Goal: Obtain resource: Obtain resource

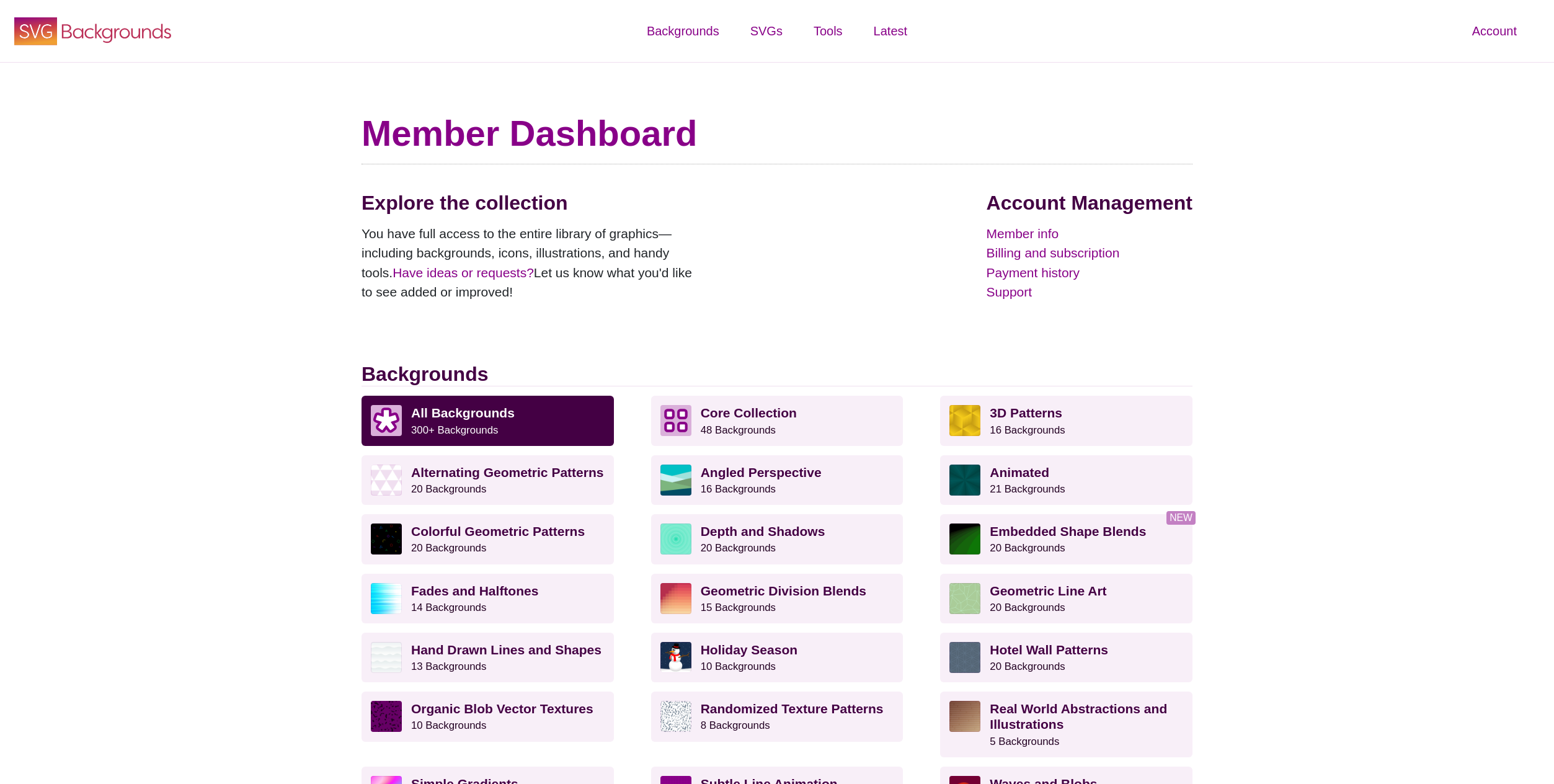
click at [88, 29] on icon at bounding box center [117, 33] width 109 height 19
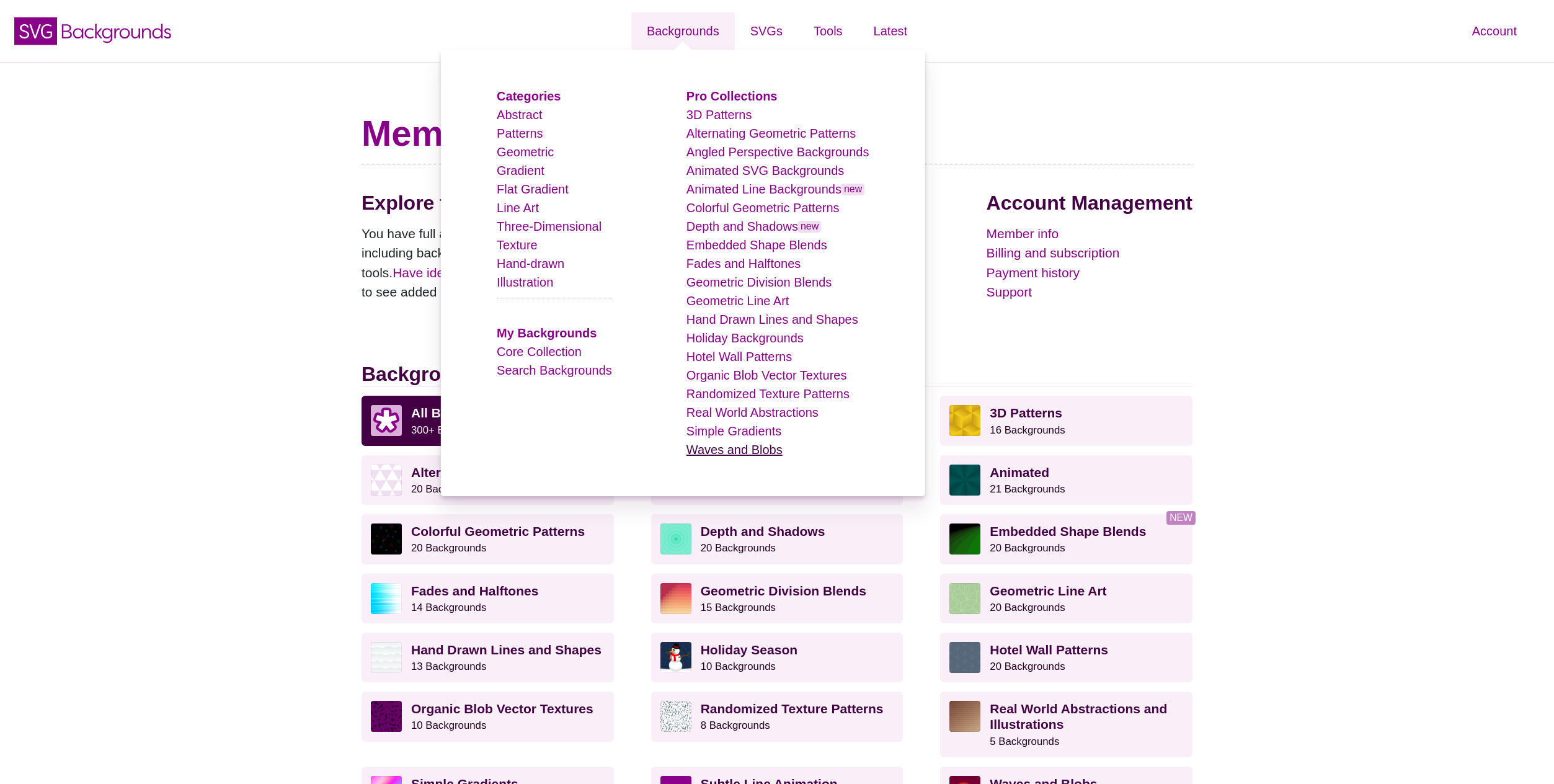
click at [765, 447] on link "Waves and Blobs" at bounding box center [734, 449] width 96 height 13
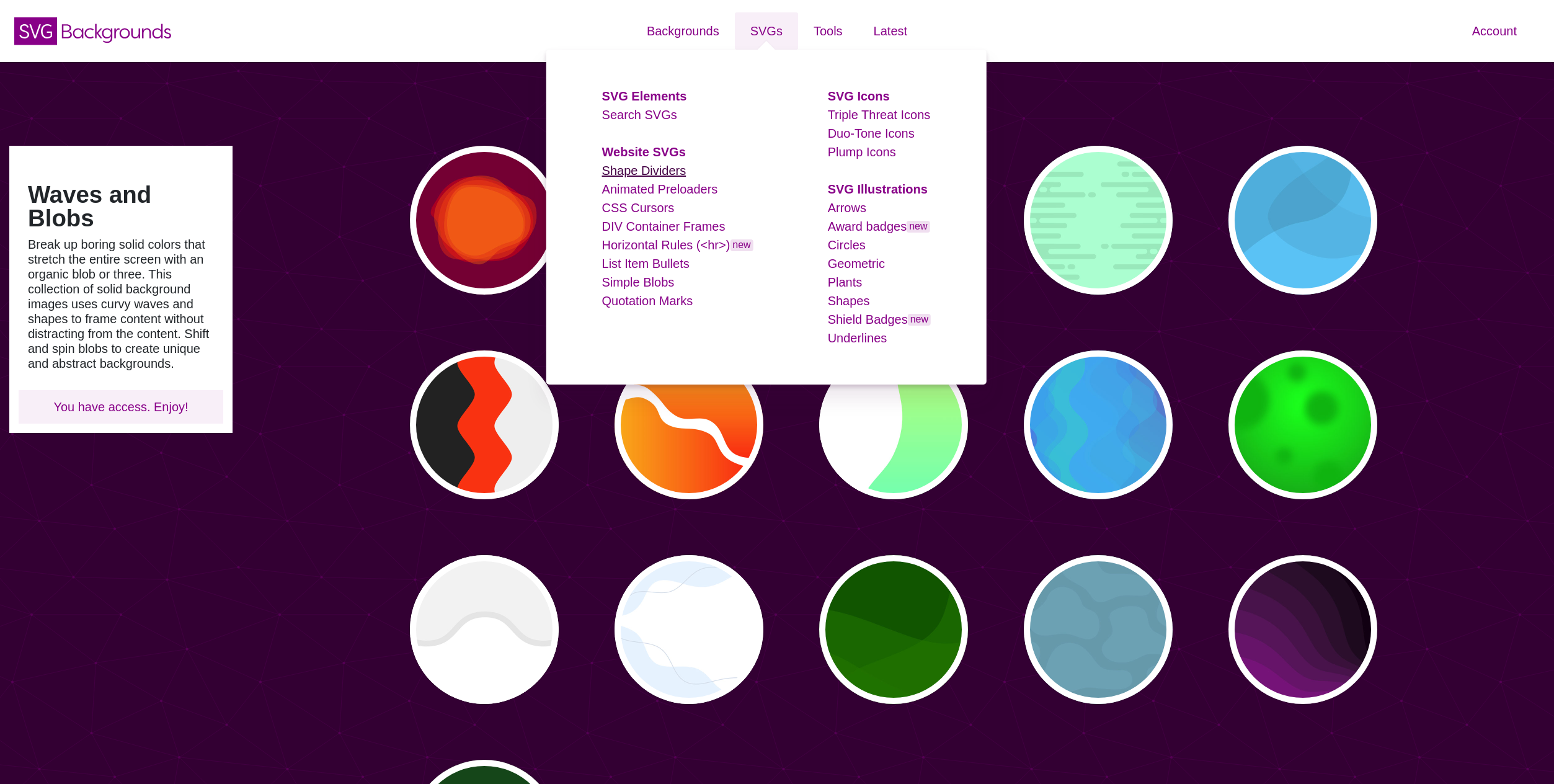
click at [670, 167] on link "Shape Dividers" at bounding box center [644, 170] width 84 height 13
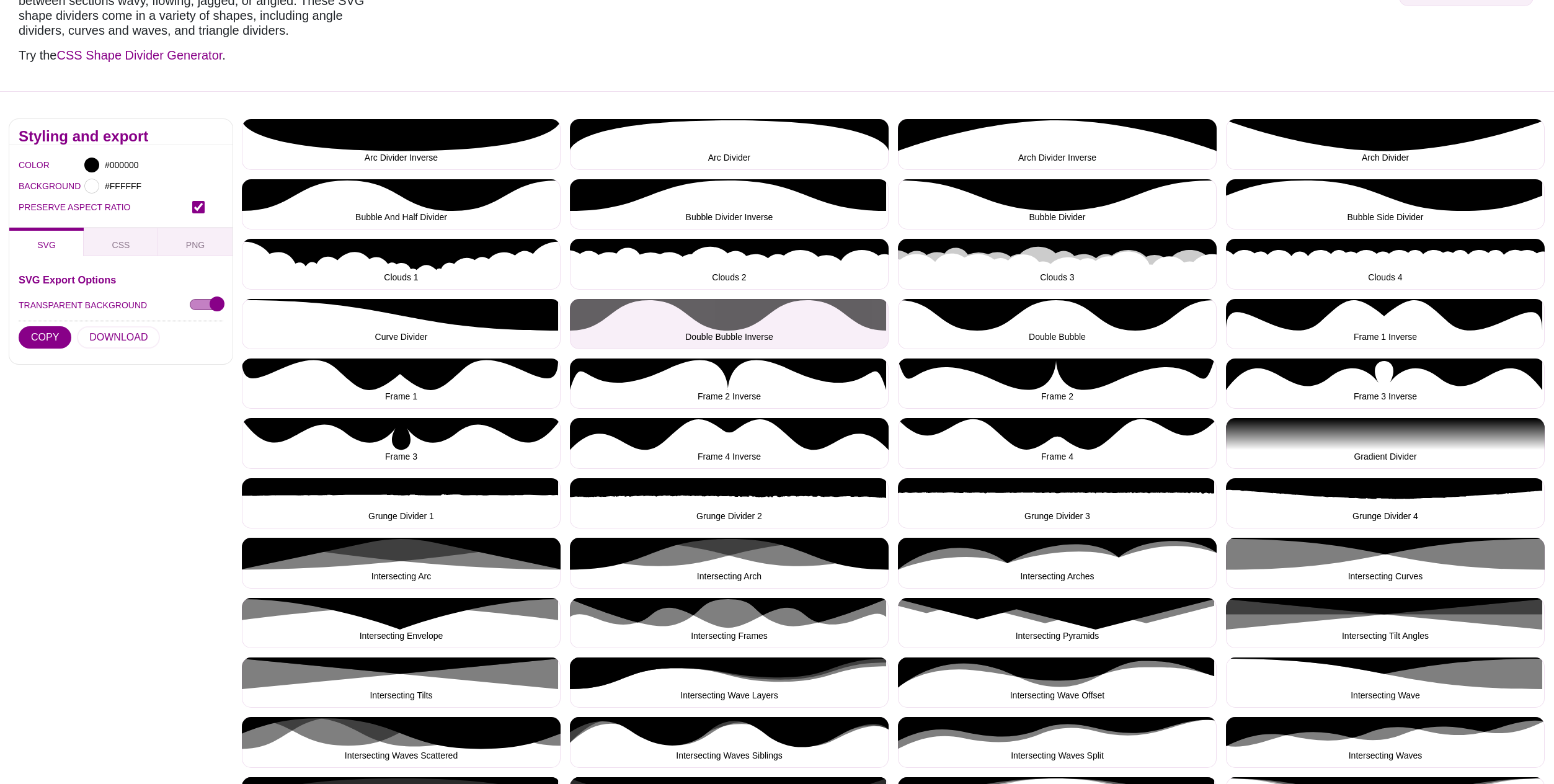
scroll to position [221, 0]
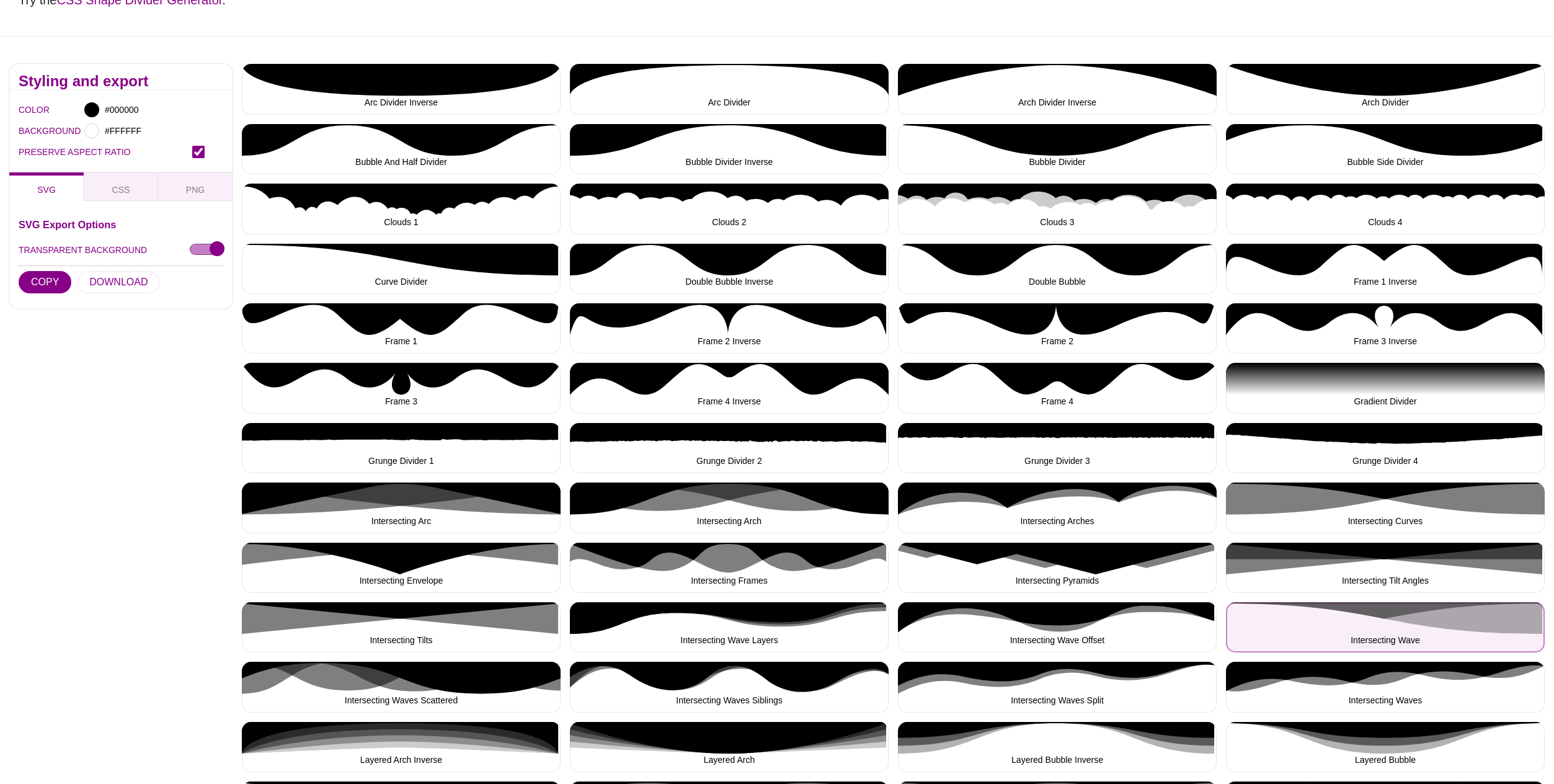
click at [1416, 607] on button "Intersecting Wave" at bounding box center [1385, 627] width 319 height 50
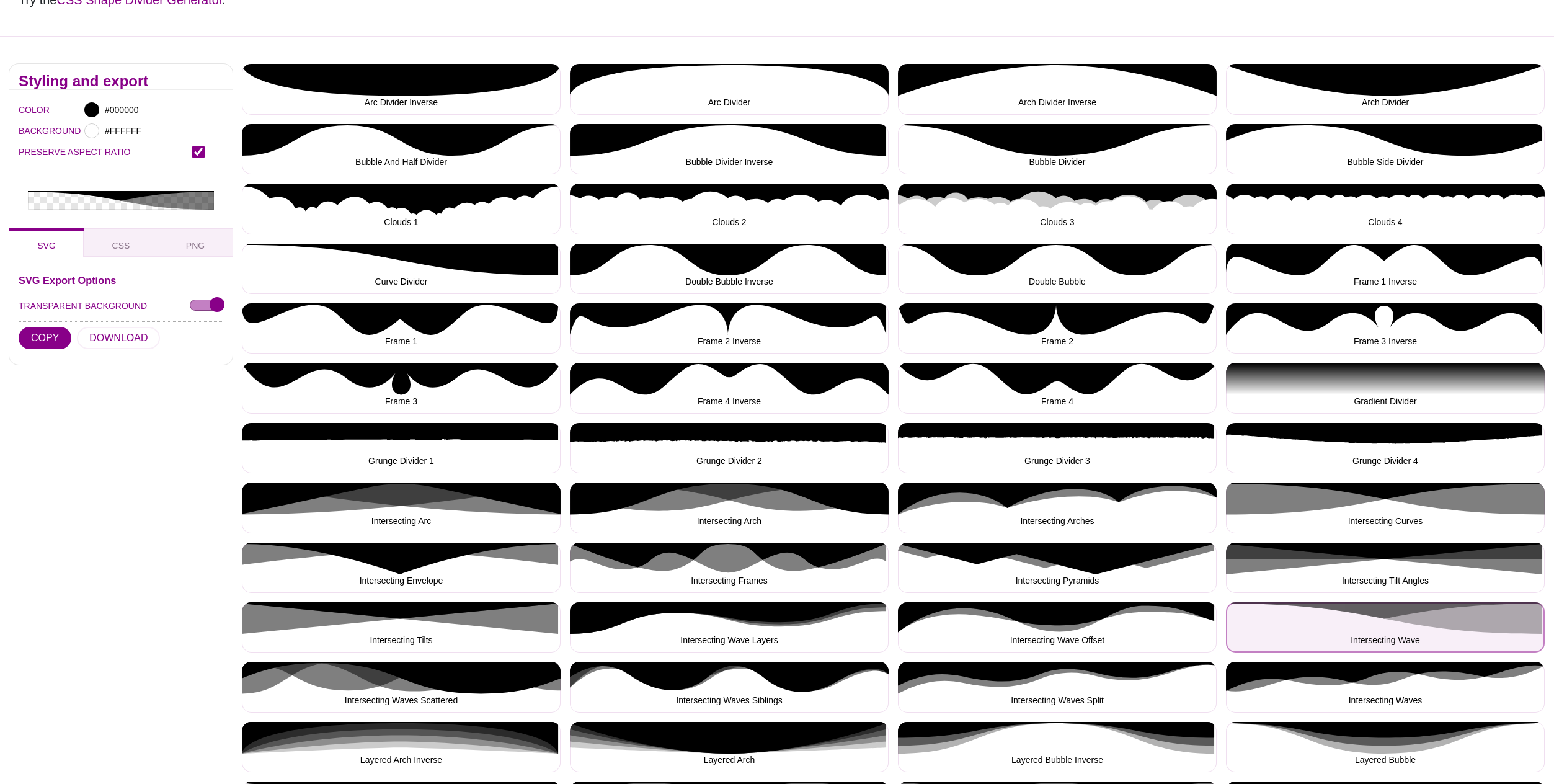
click at [1413, 612] on button "Intersecting Wave" at bounding box center [1385, 627] width 319 height 50
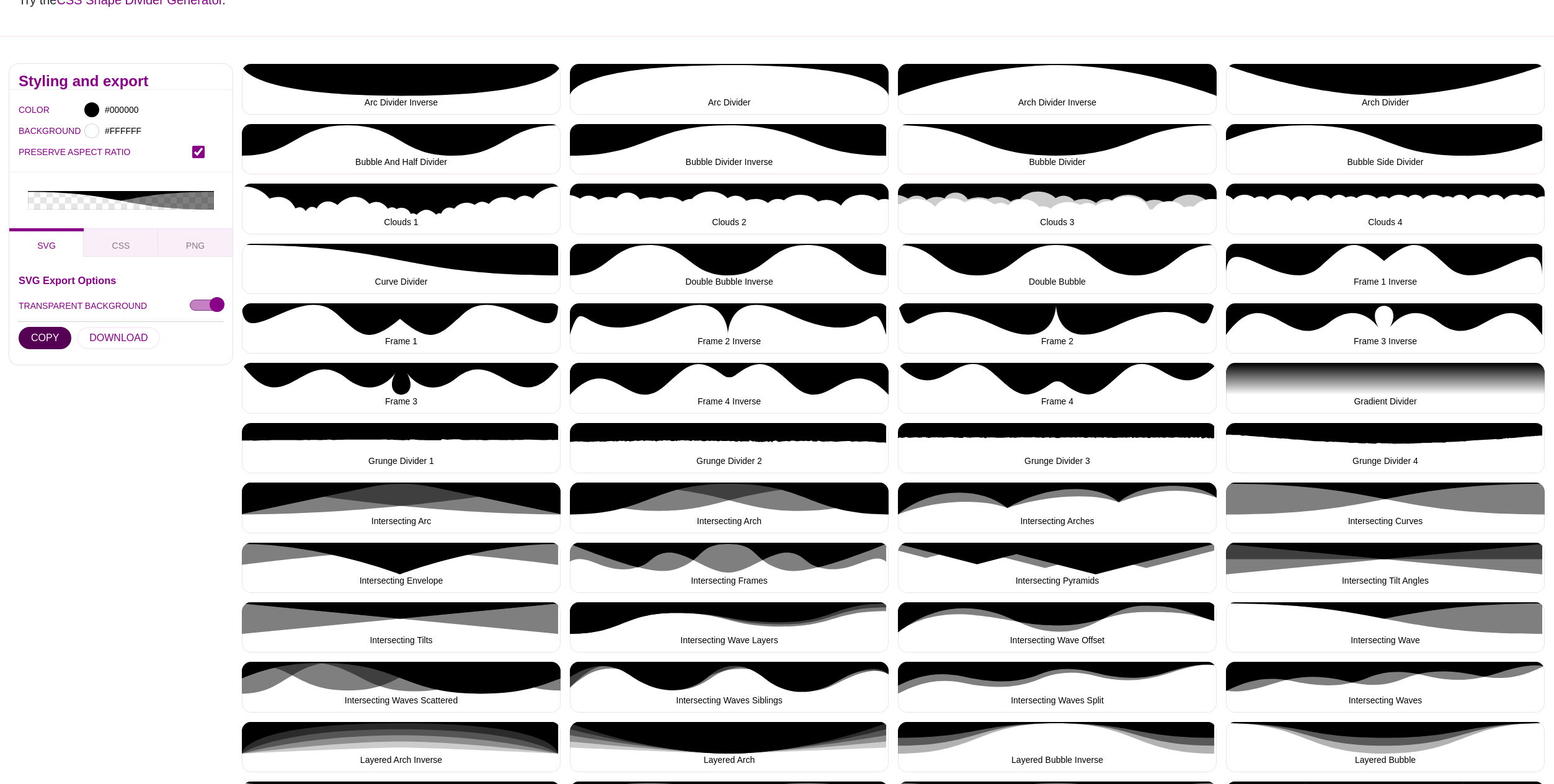
click at [50, 327] on button "COPY" at bounding box center [45, 337] width 53 height 22
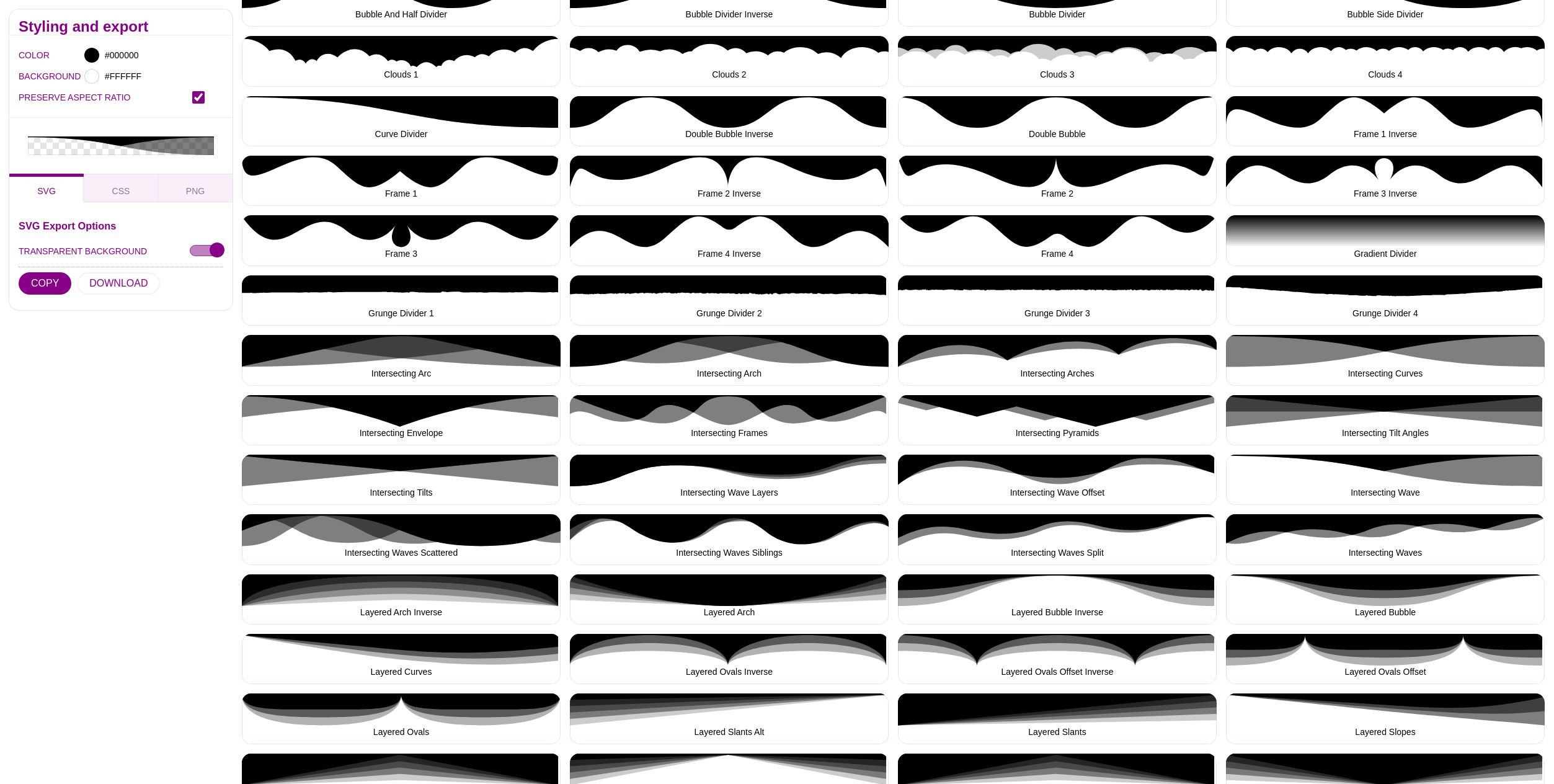
scroll to position [369, 0]
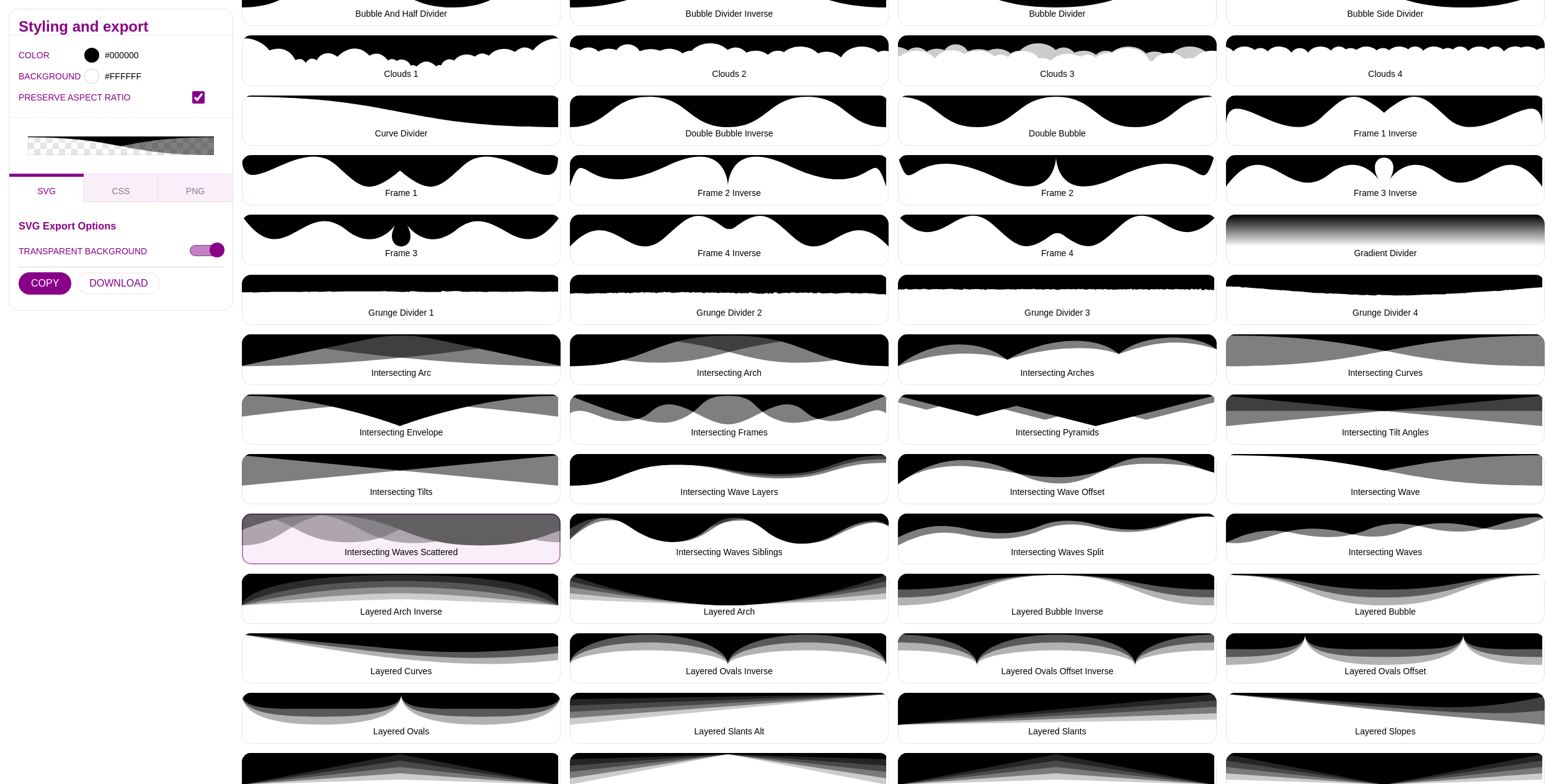
click at [429, 534] on button "Intersecting Waves Scattered" at bounding box center [401, 538] width 319 height 50
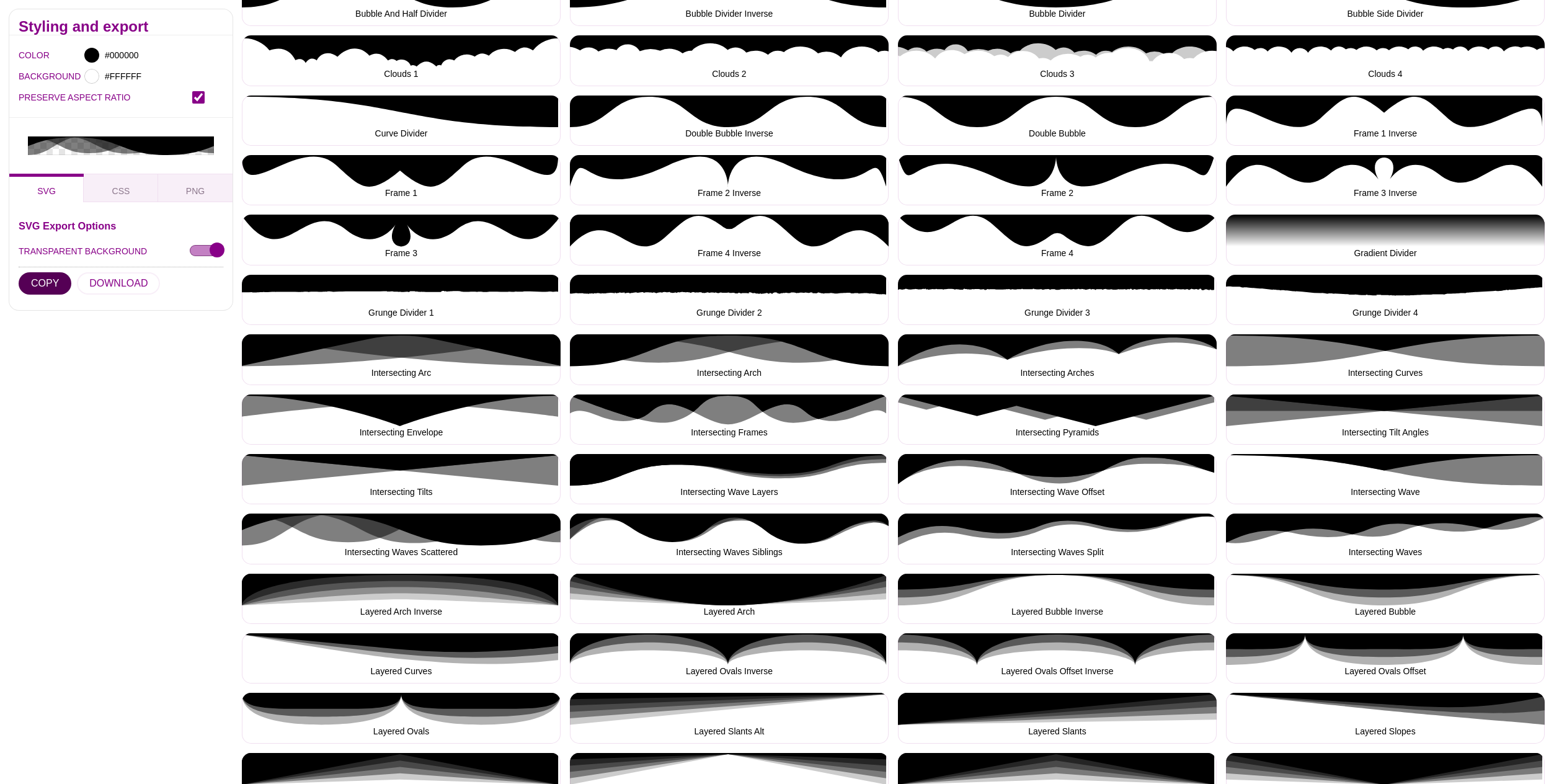
click at [48, 272] on button "COPY" at bounding box center [45, 283] width 53 height 22
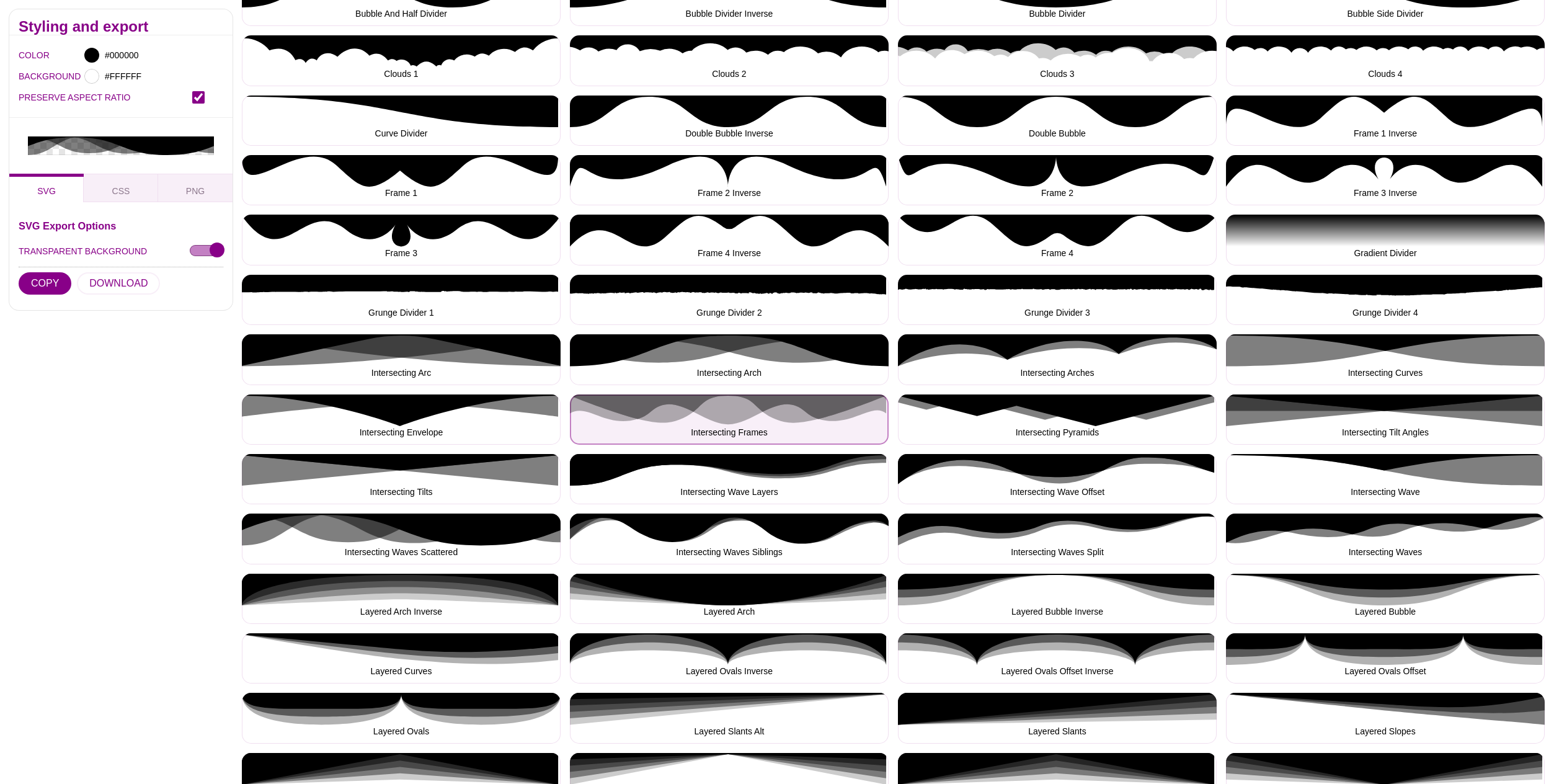
click at [737, 421] on button "Intersecting Frames" at bounding box center [729, 420] width 319 height 50
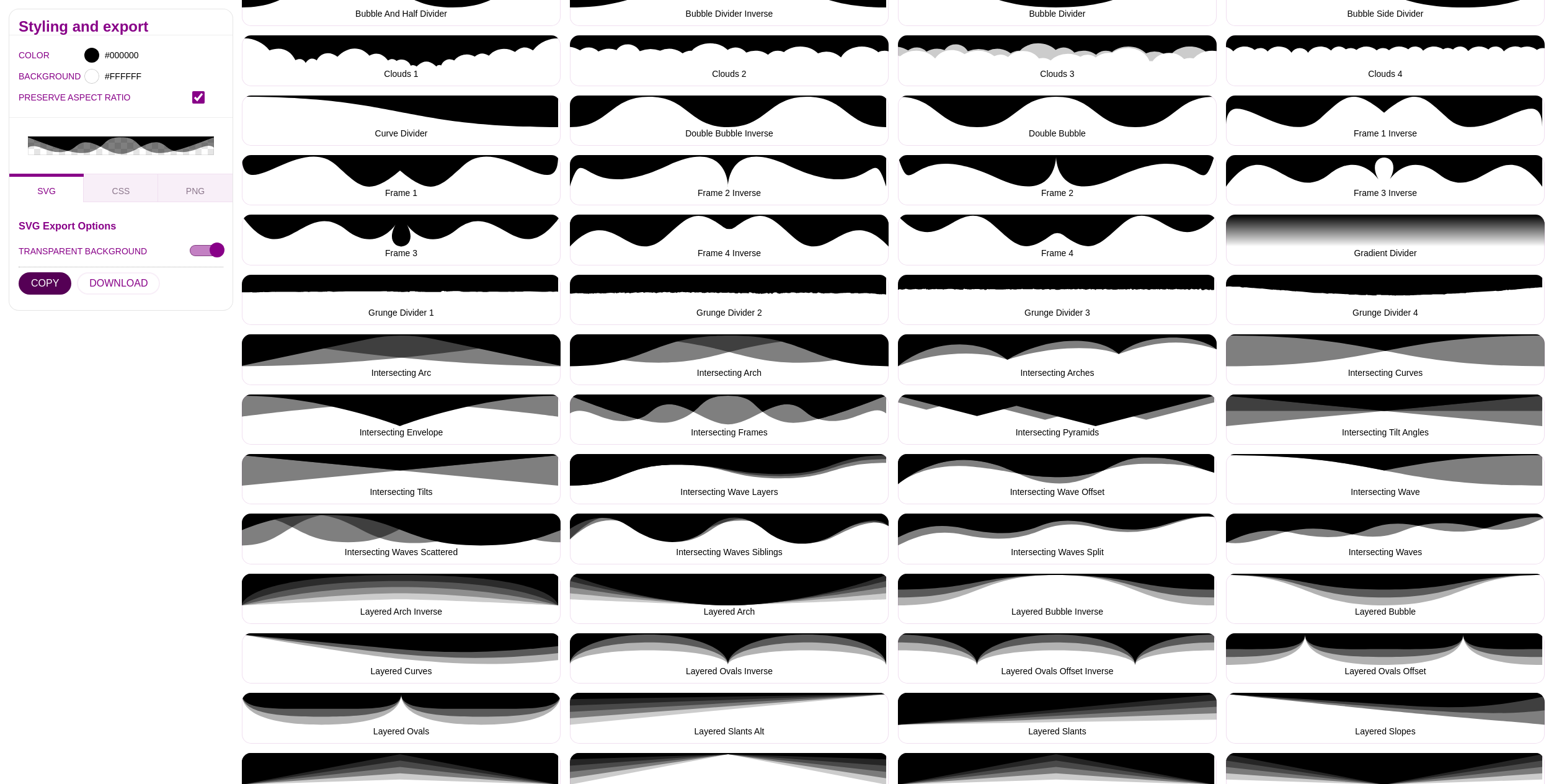
click at [60, 272] on button "COPY" at bounding box center [45, 283] width 53 height 22
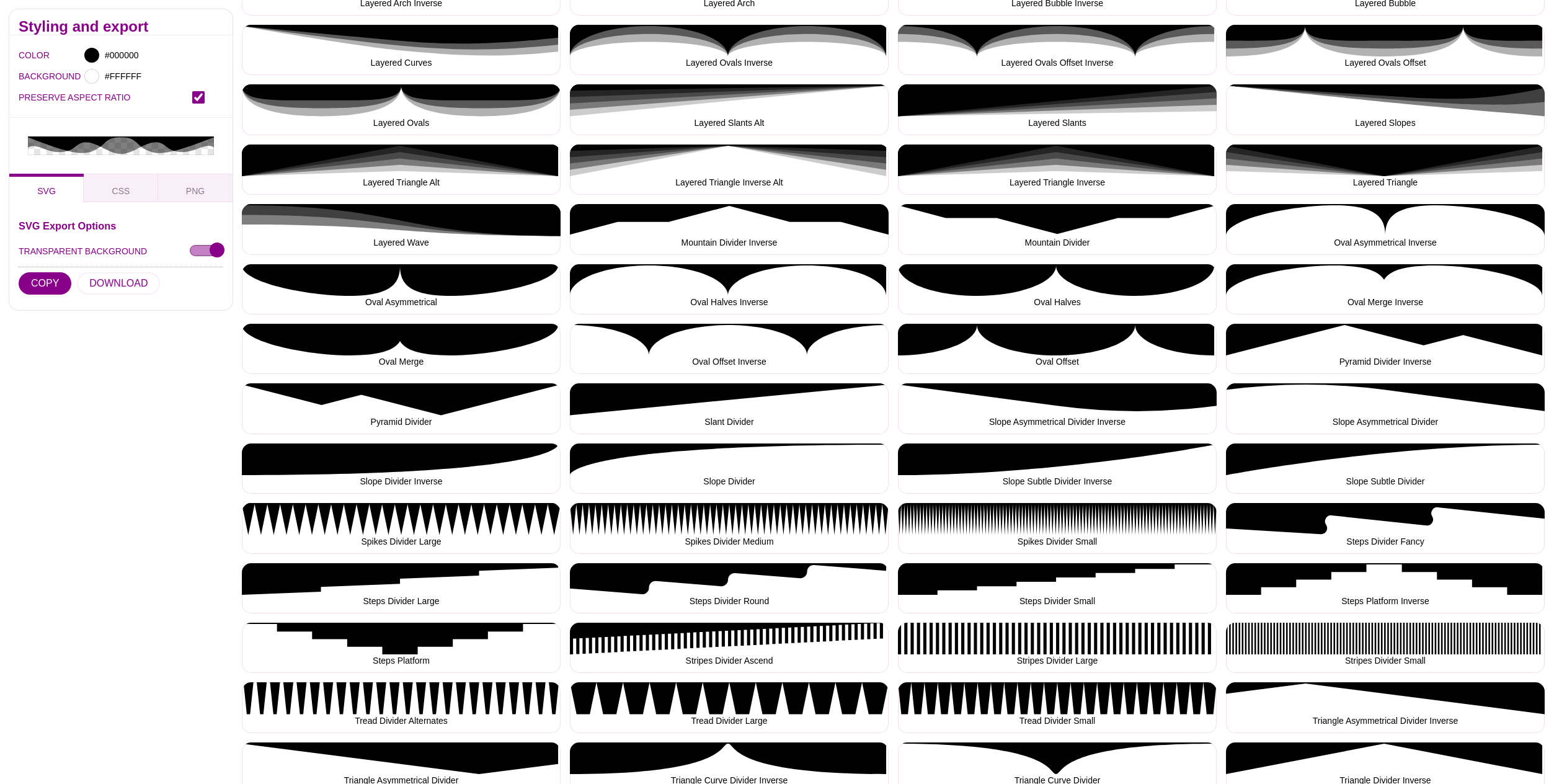
scroll to position [1000, 0]
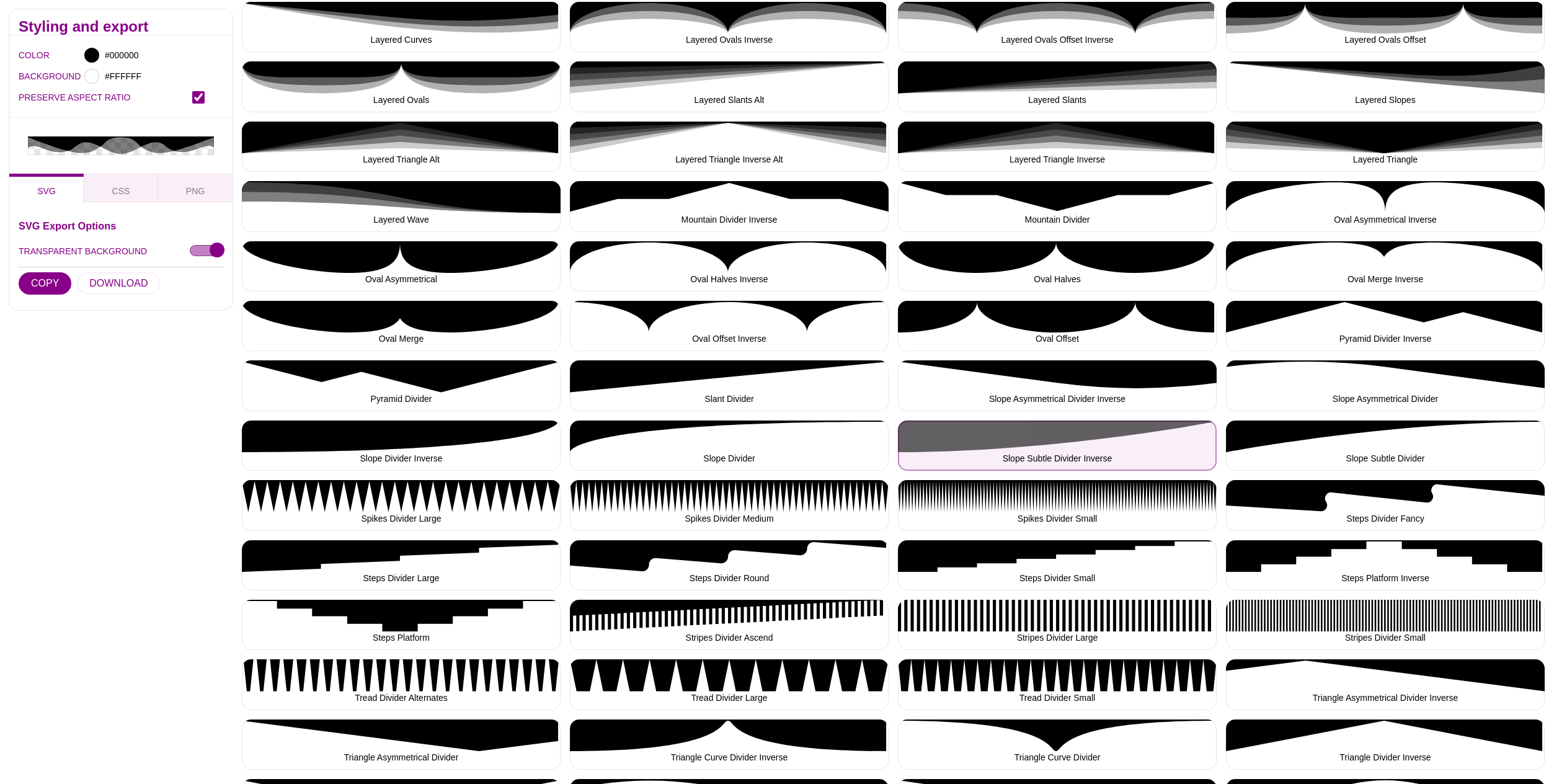
click at [1063, 437] on button "Slope Subtle Divider Inverse" at bounding box center [1057, 446] width 319 height 50
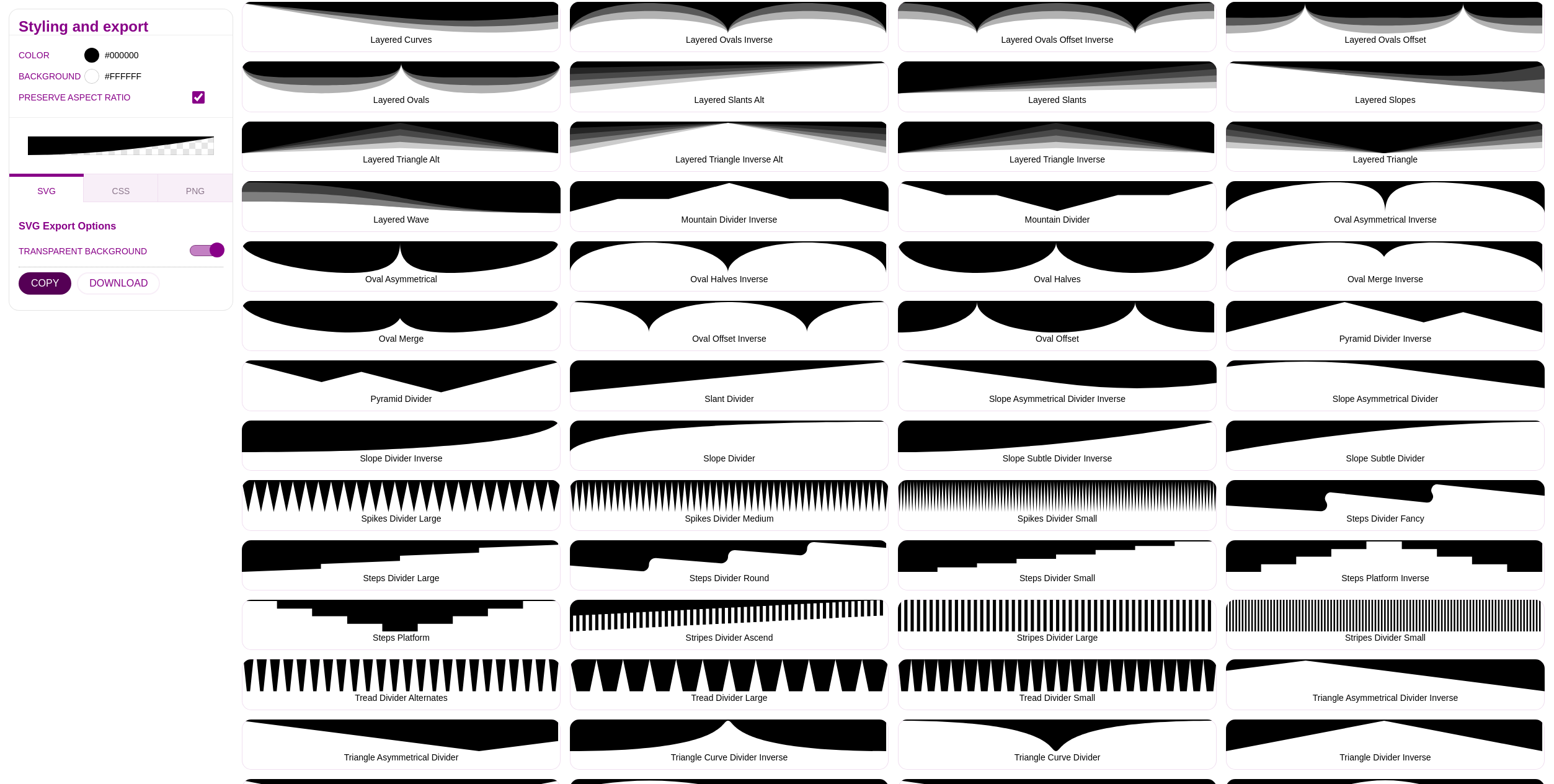
click at [37, 272] on button "COPY" at bounding box center [45, 283] width 53 height 22
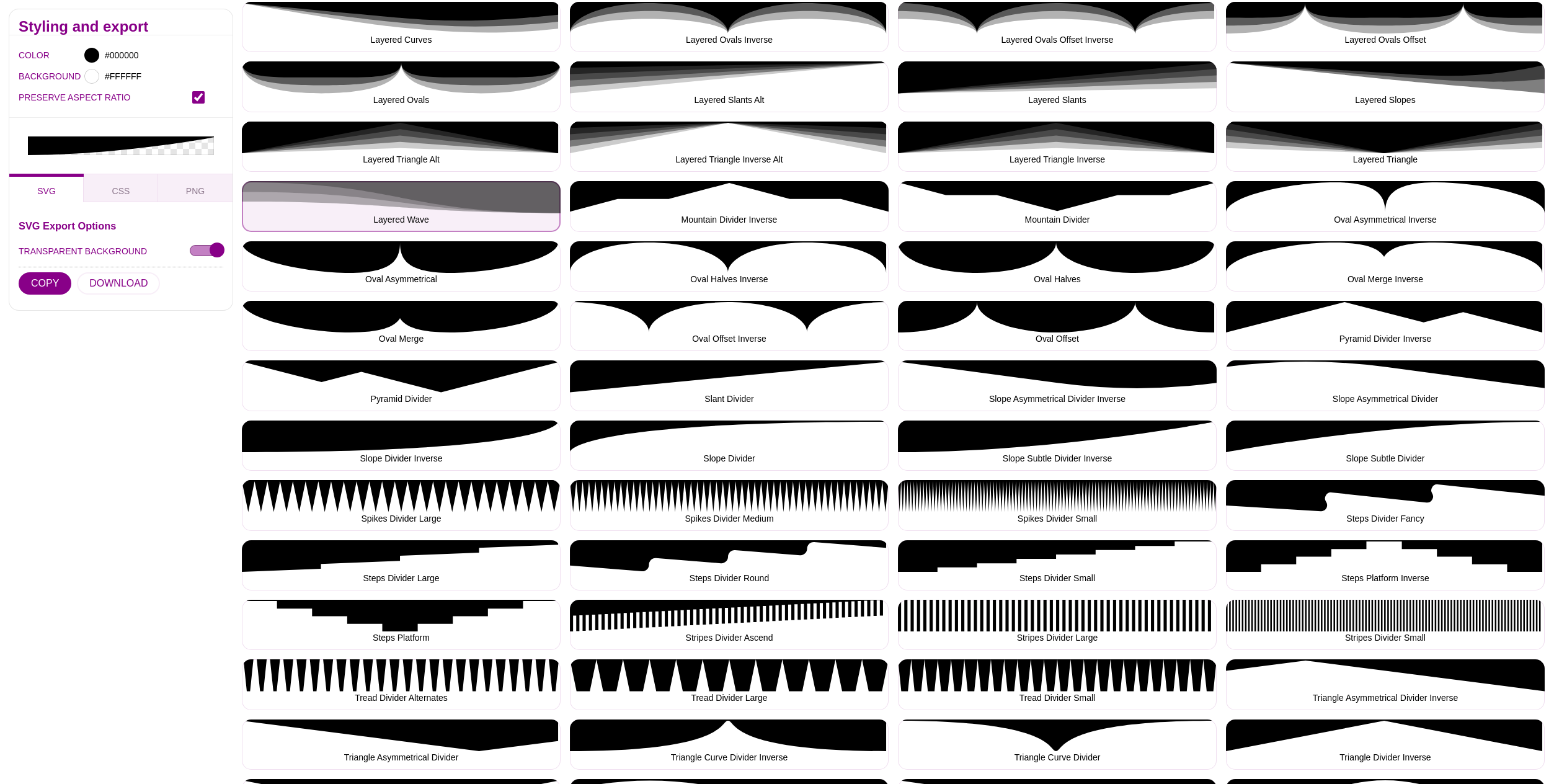
click at [435, 199] on button "Layered Wave" at bounding box center [401, 206] width 319 height 50
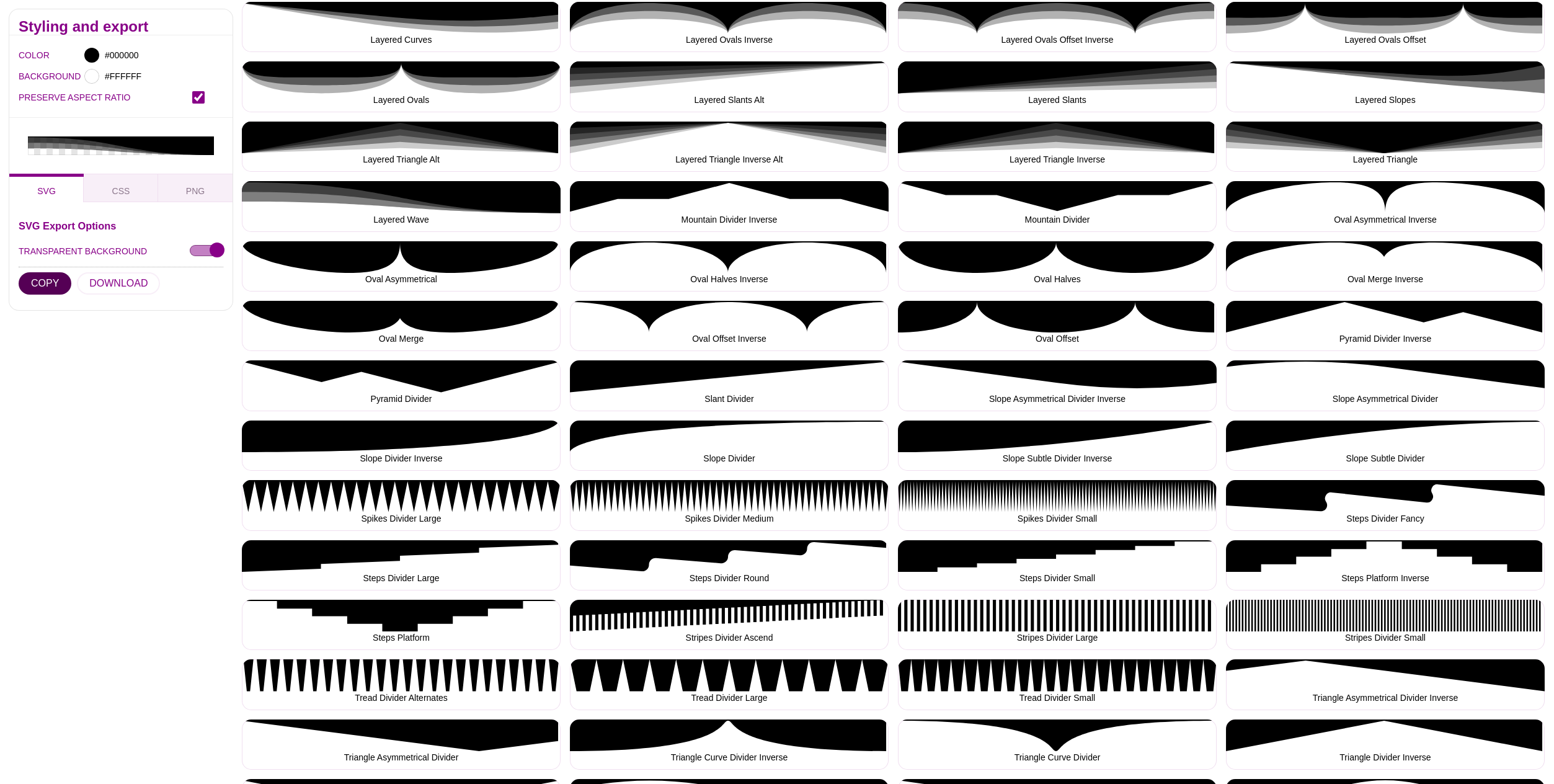
click at [41, 272] on button "COPY" at bounding box center [45, 283] width 53 height 22
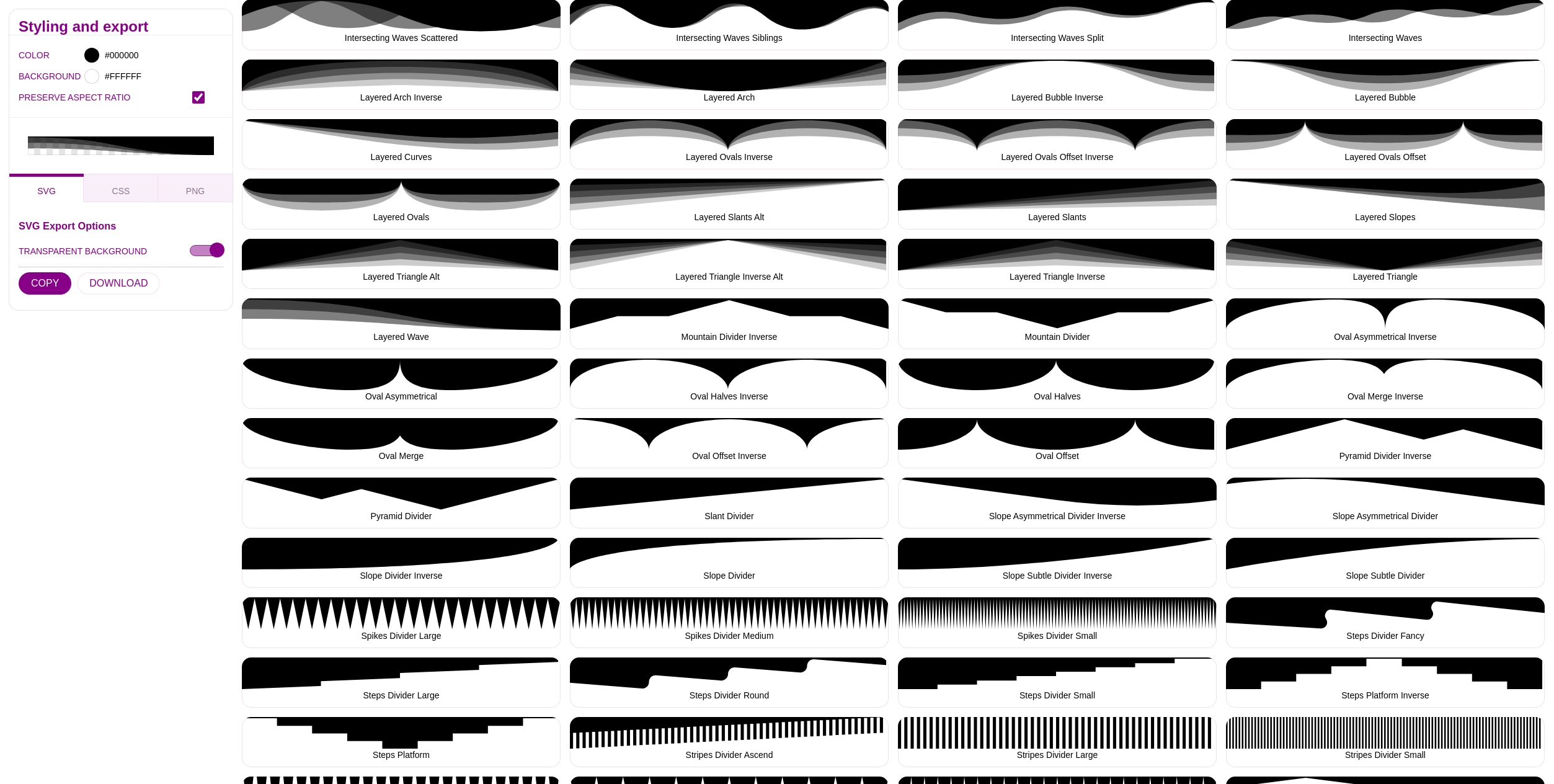
scroll to position [873, 0]
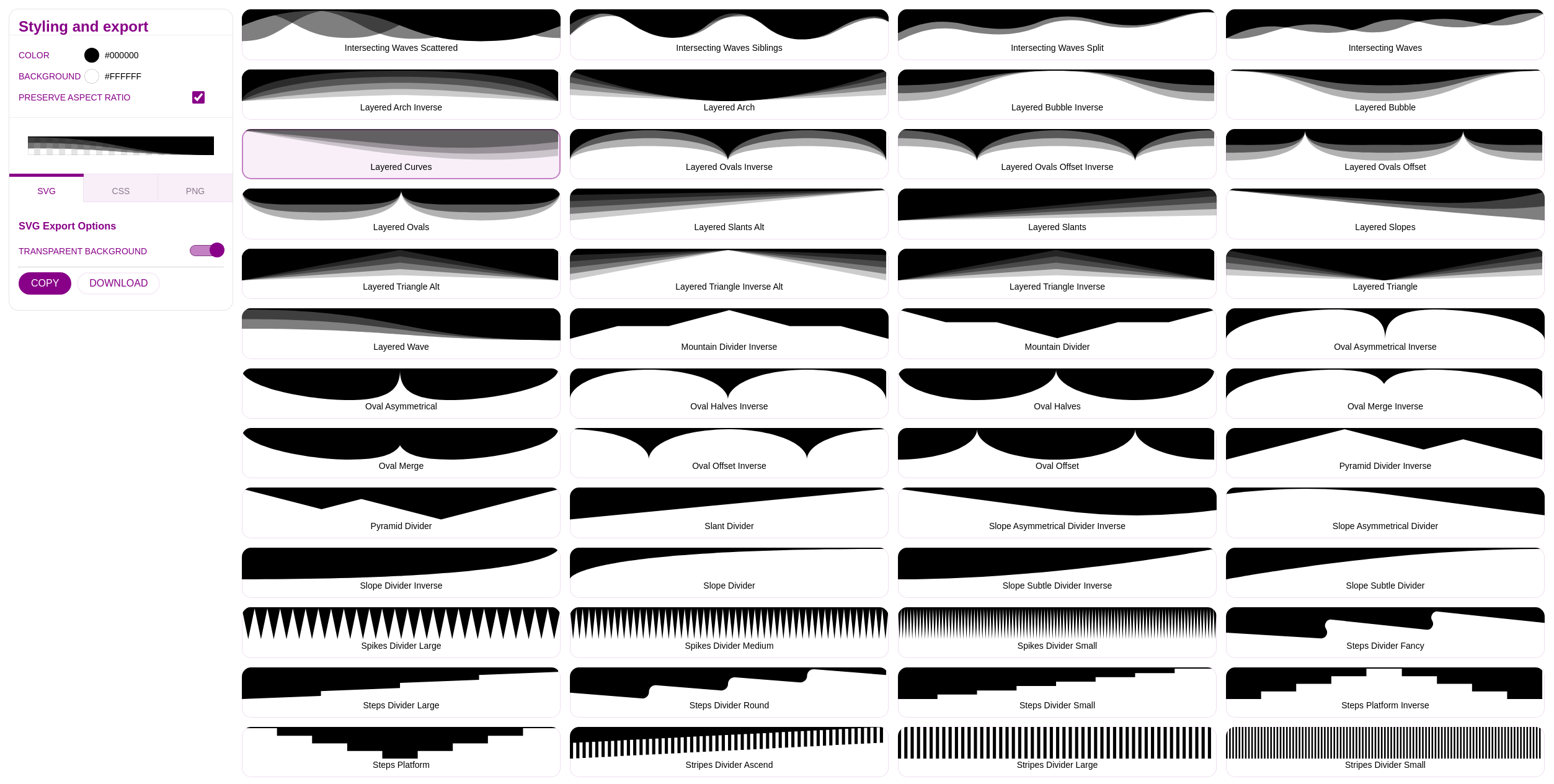
click at [477, 152] on button "Layered Curves" at bounding box center [401, 154] width 319 height 50
click at [479, 152] on button "Layered Curves" at bounding box center [401, 154] width 319 height 50
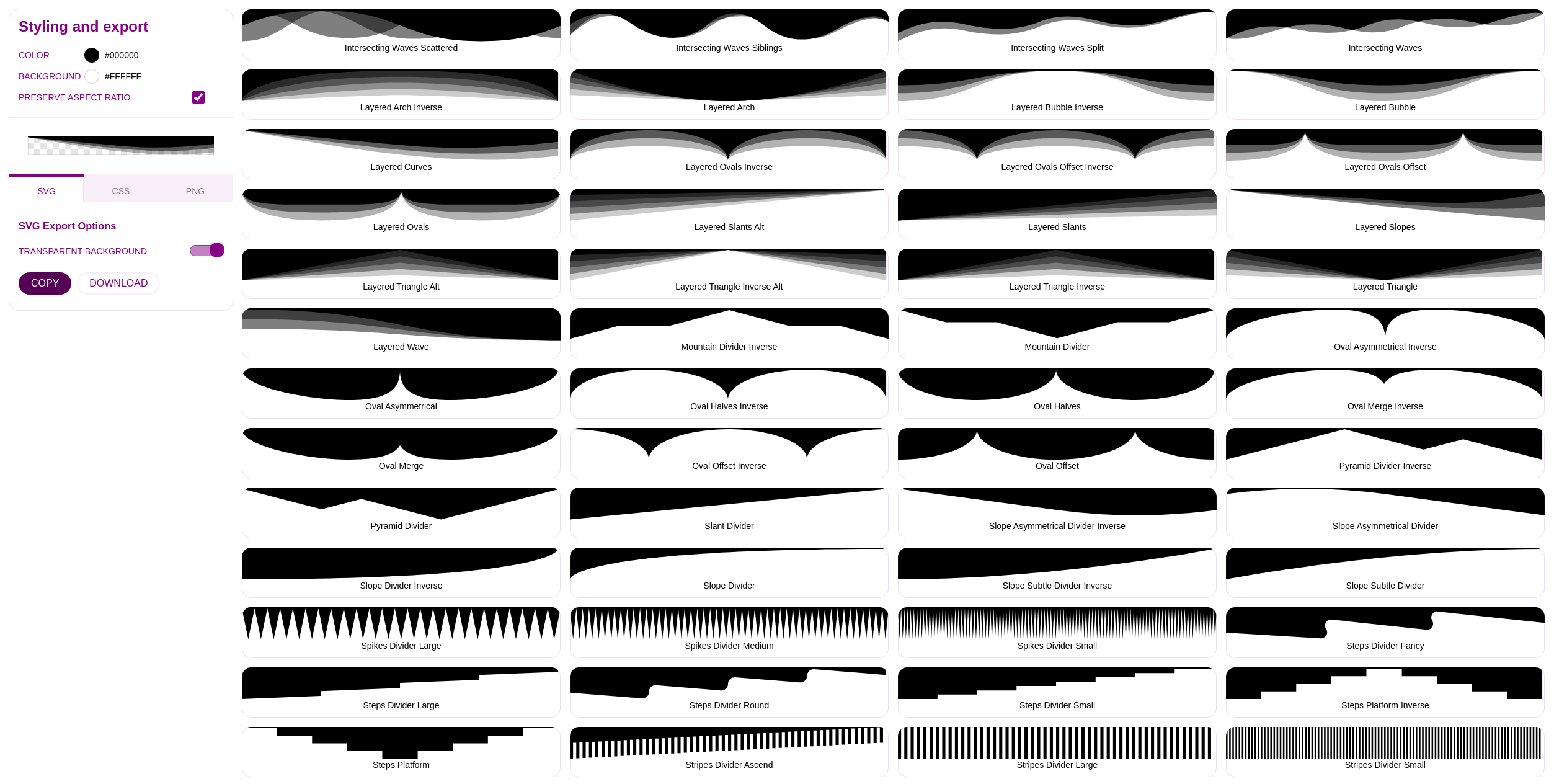
click at [45, 272] on button "COPY" at bounding box center [45, 283] width 53 height 22
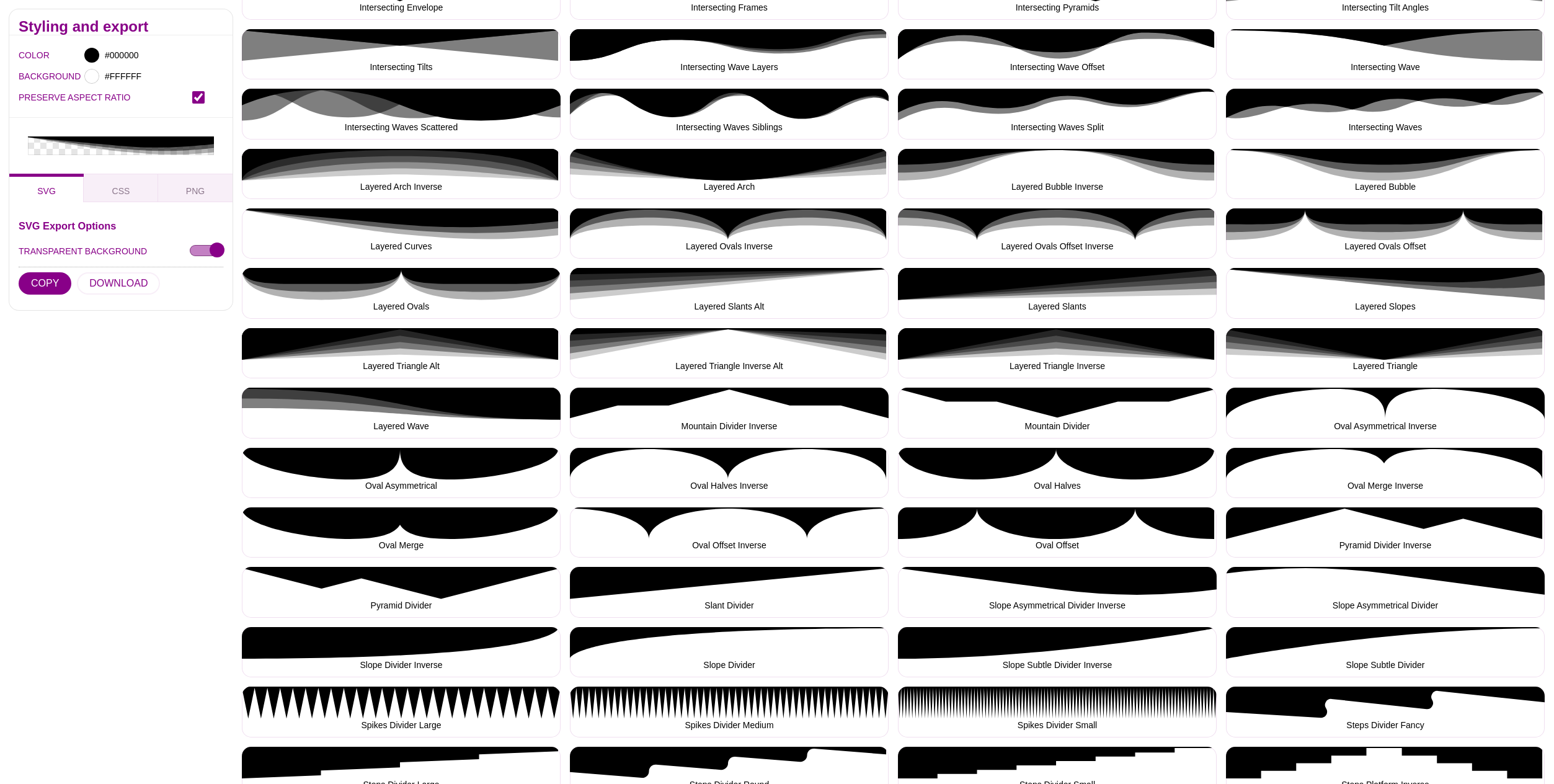
scroll to position [793, 0]
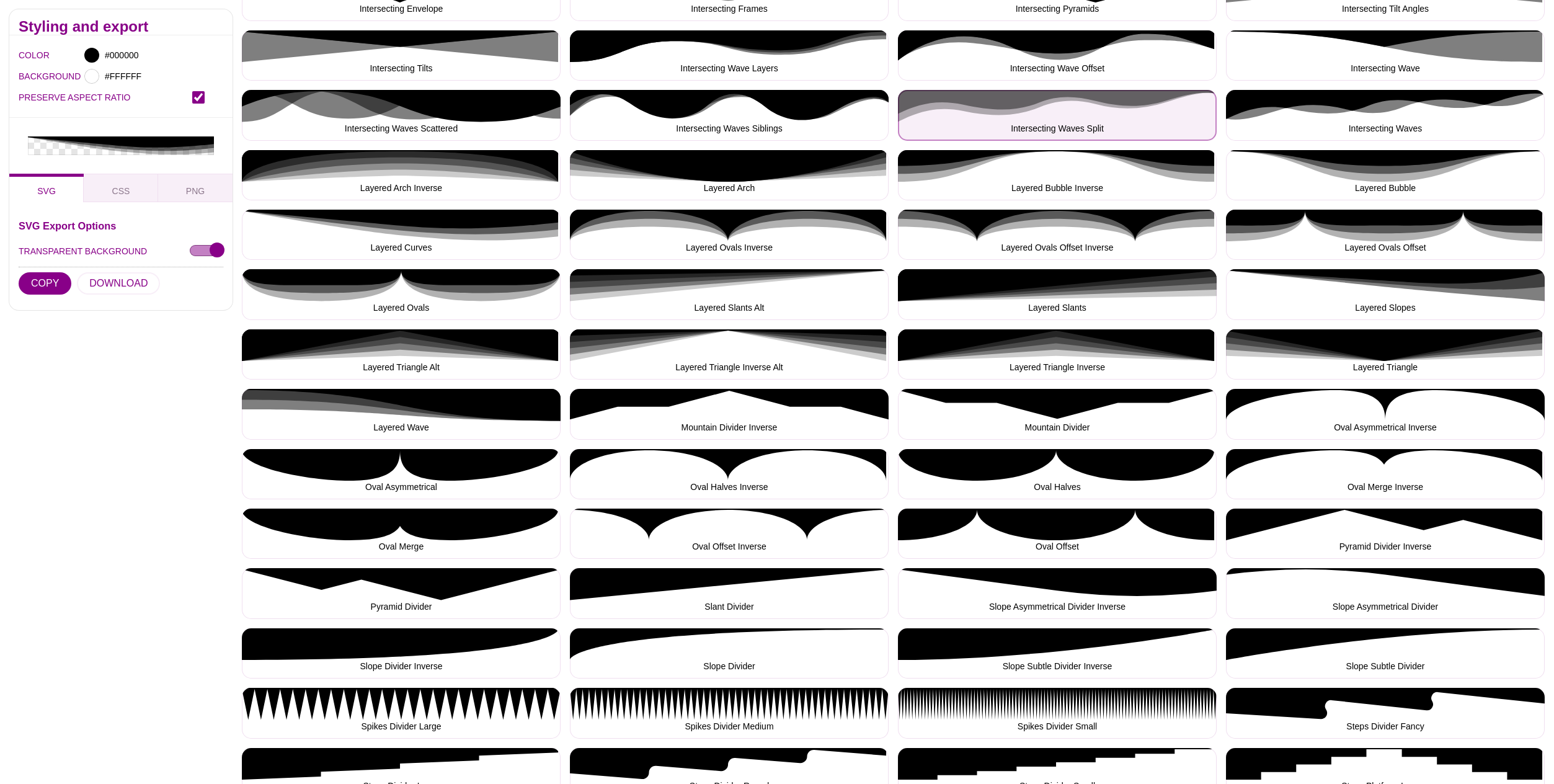
click at [1039, 112] on button "Intersecting Waves Split" at bounding box center [1057, 115] width 319 height 50
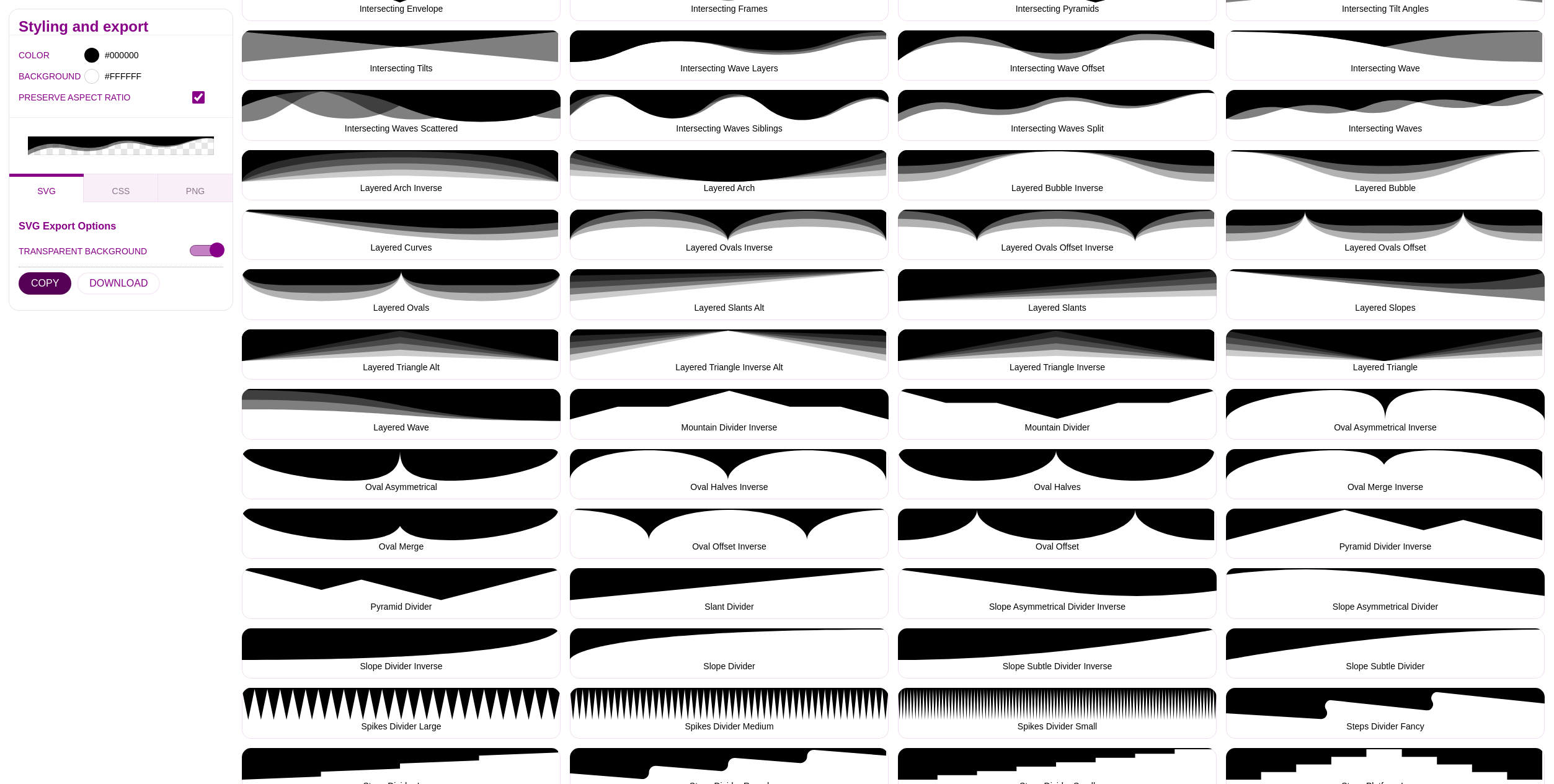
click at [47, 272] on button "COPY" at bounding box center [45, 283] width 53 height 22
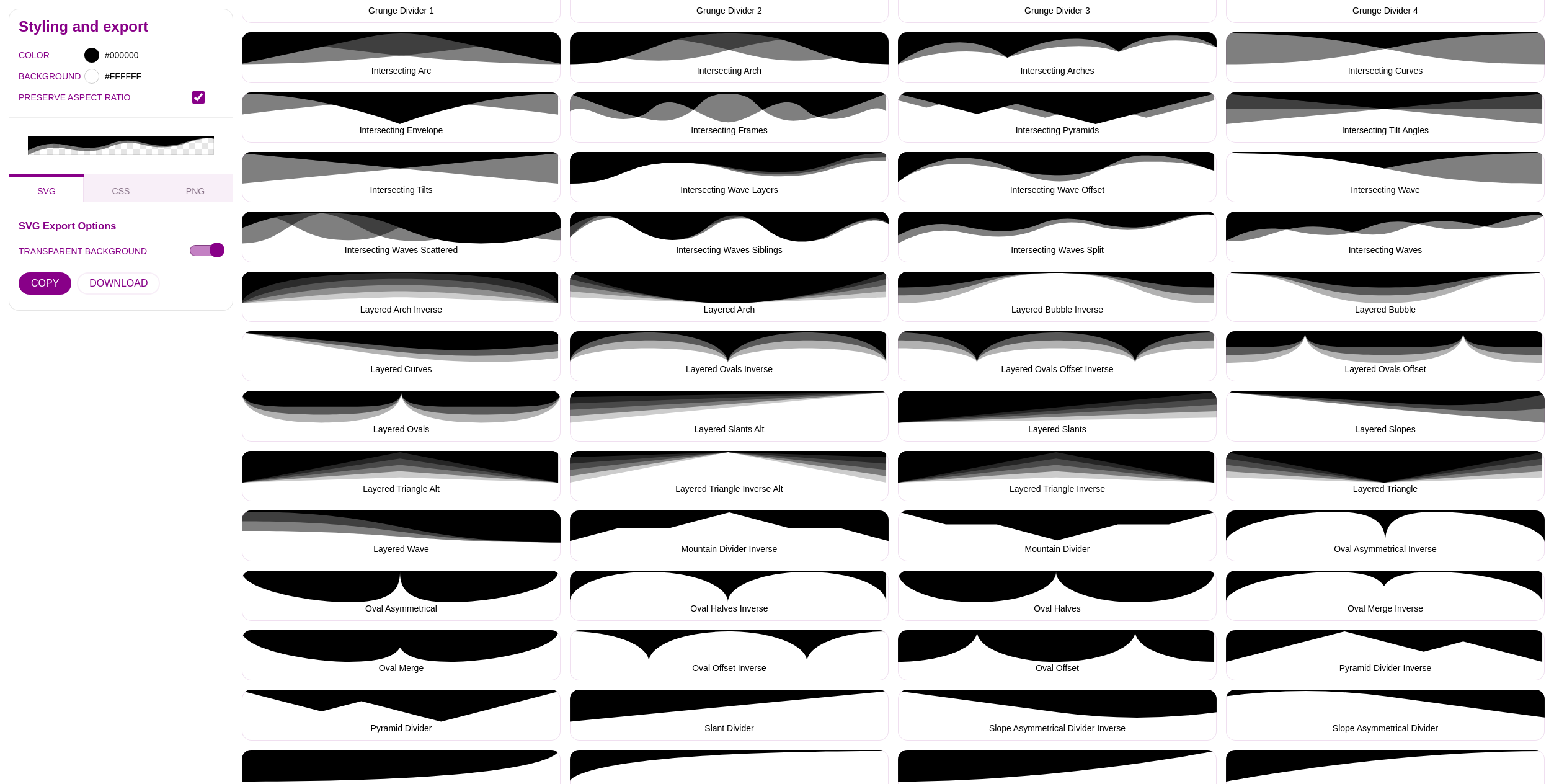
scroll to position [612, 0]
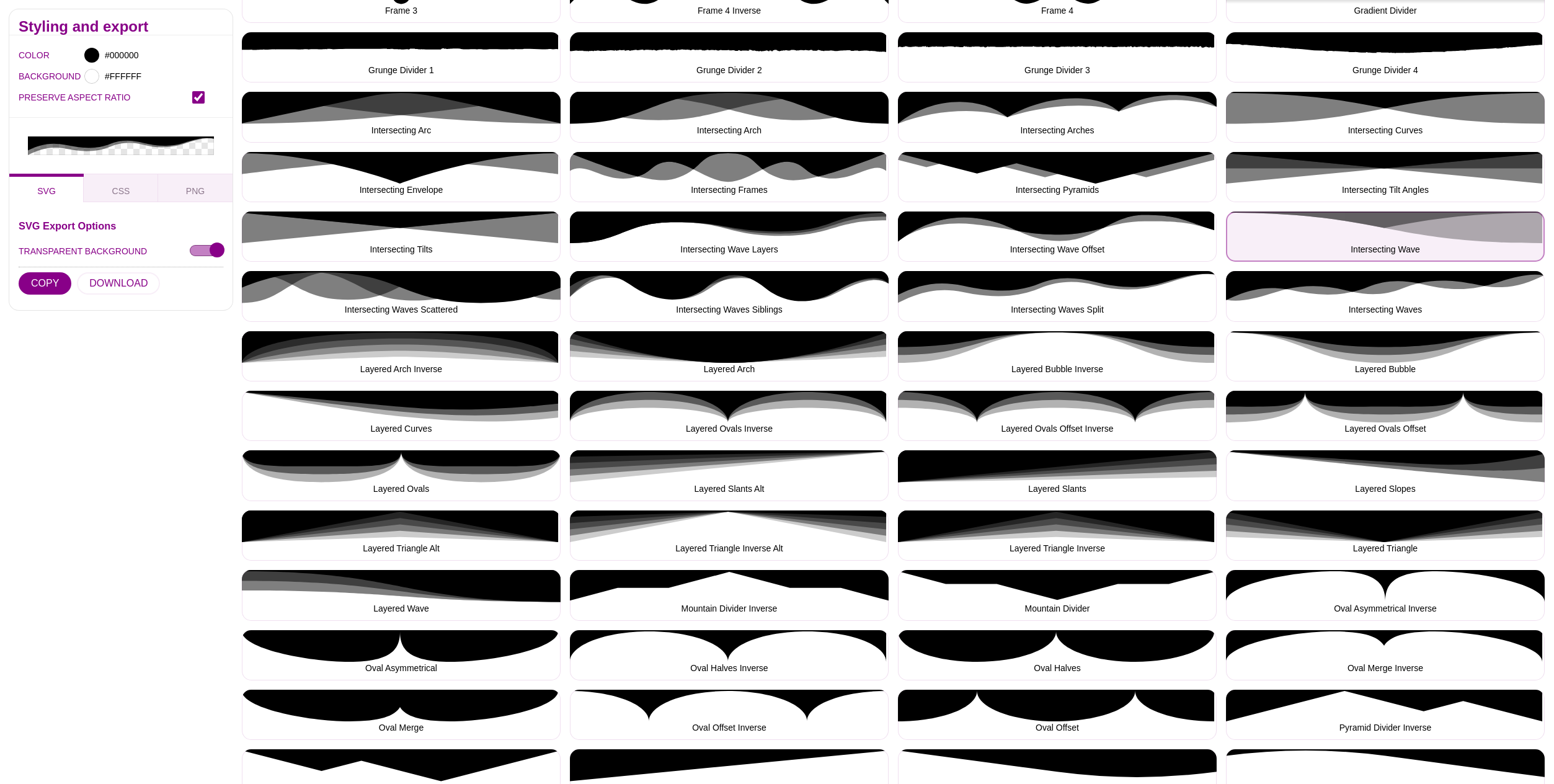
click at [1426, 231] on button "Intersecting Wave" at bounding box center [1385, 237] width 319 height 50
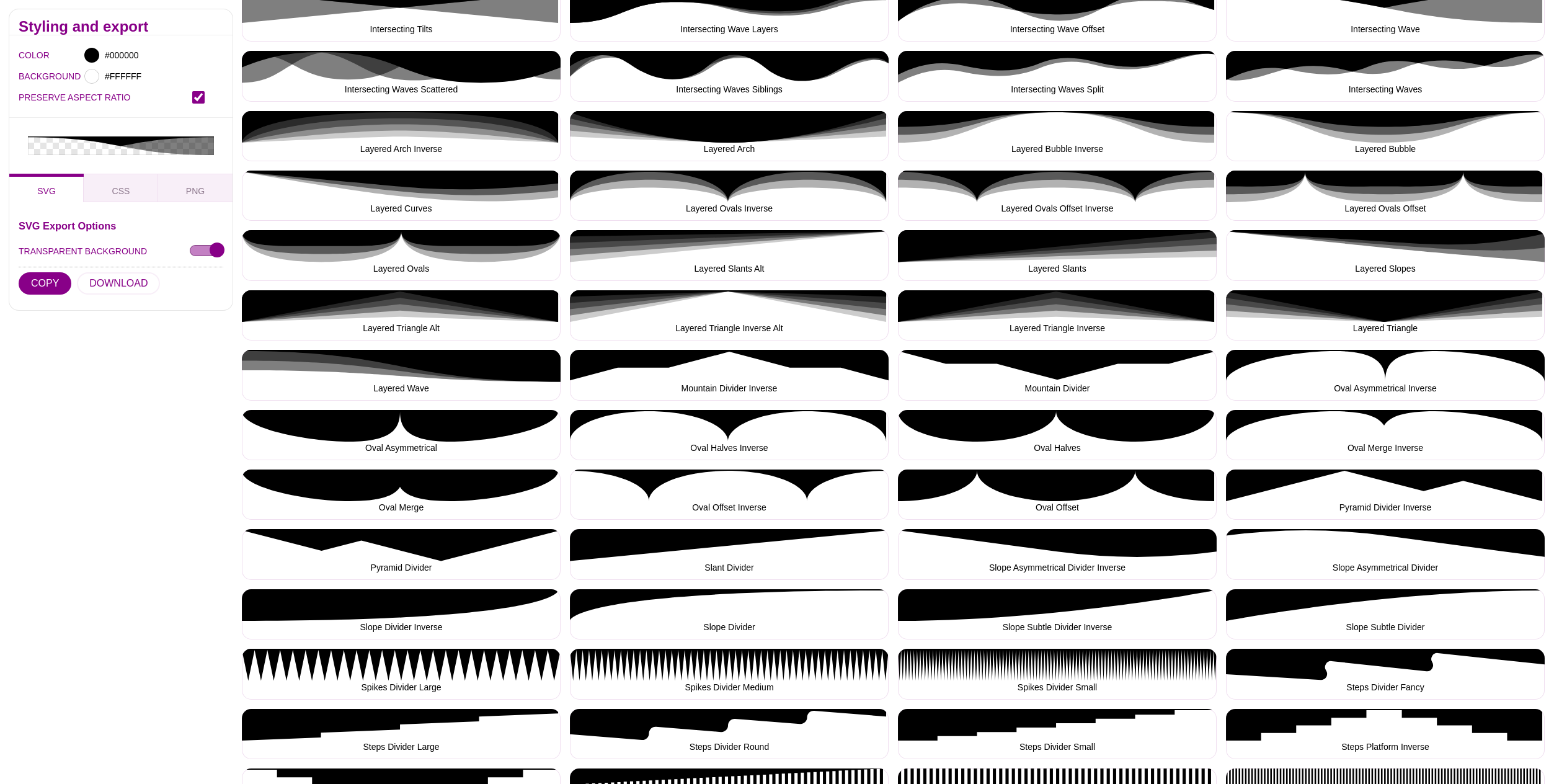
scroll to position [849, 0]
